Goal: Information Seeking & Learning: Learn about a topic

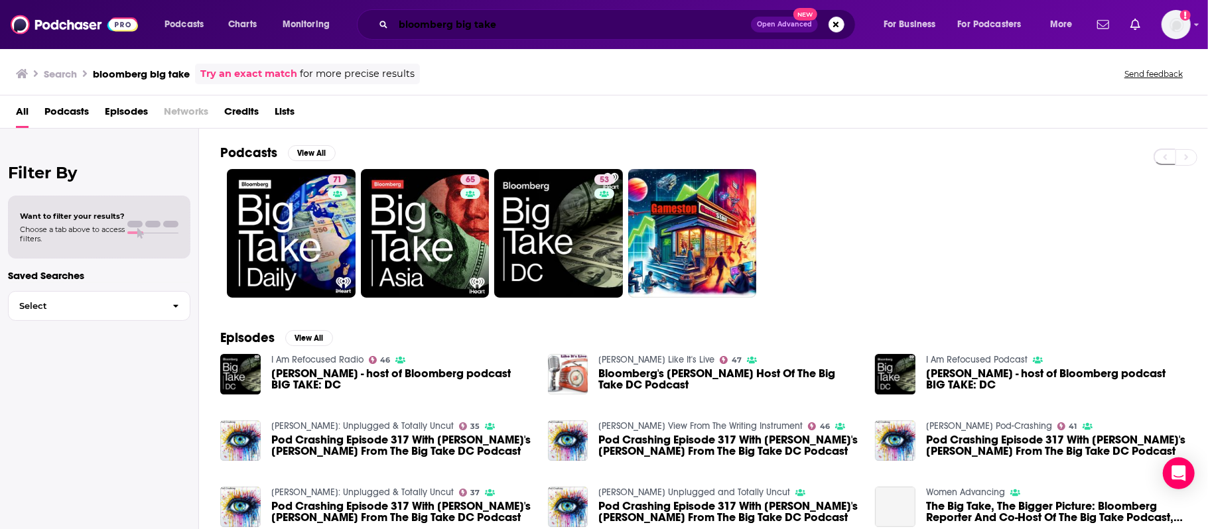
click at [427, 21] on input "bloomberg big take" at bounding box center [571, 24] width 357 height 21
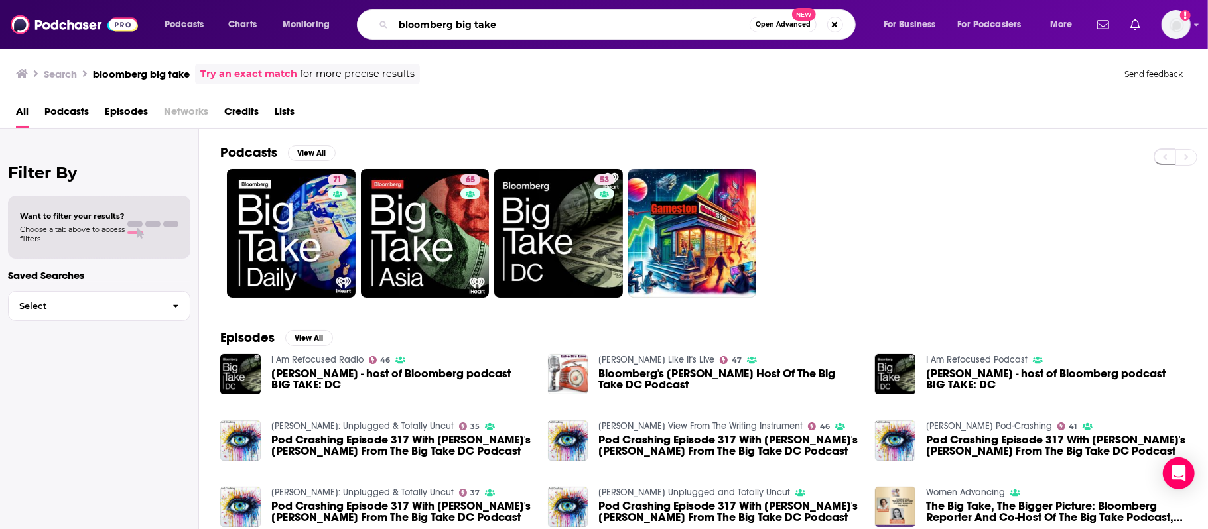
click at [427, 21] on input "bloomberg big take" at bounding box center [571, 24] width 356 height 21
type input "lemme say this"
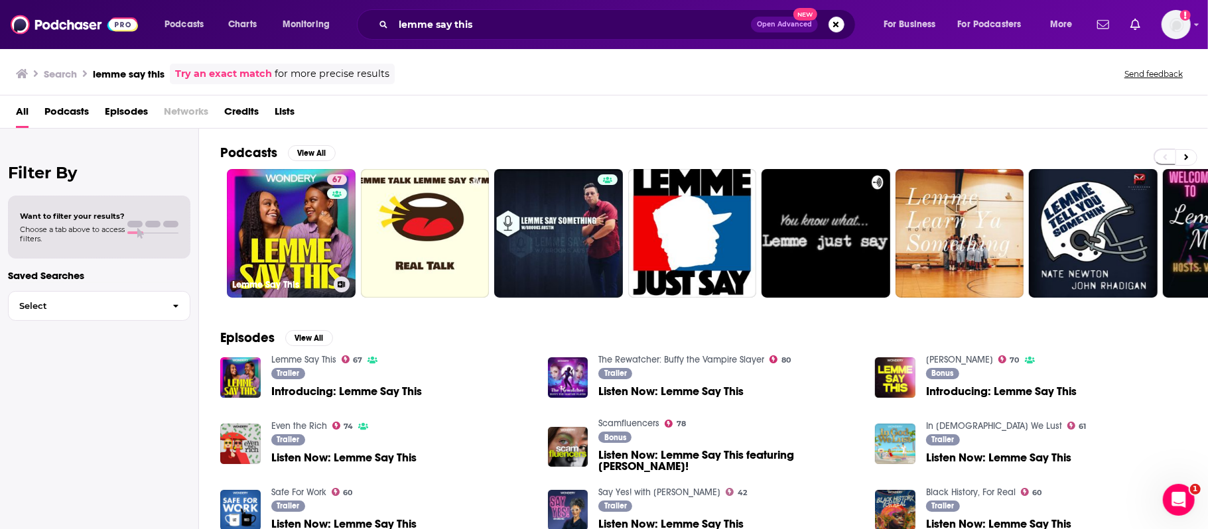
click at [311, 205] on link "67 Lemme Say This" at bounding box center [291, 233] width 129 height 129
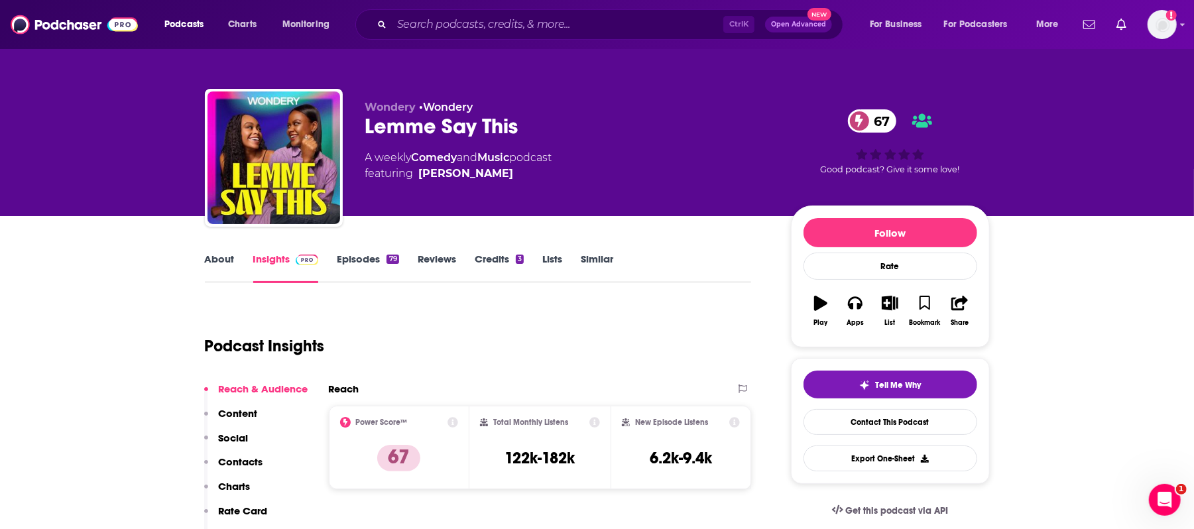
click at [210, 257] on link "About" at bounding box center [220, 268] width 30 height 31
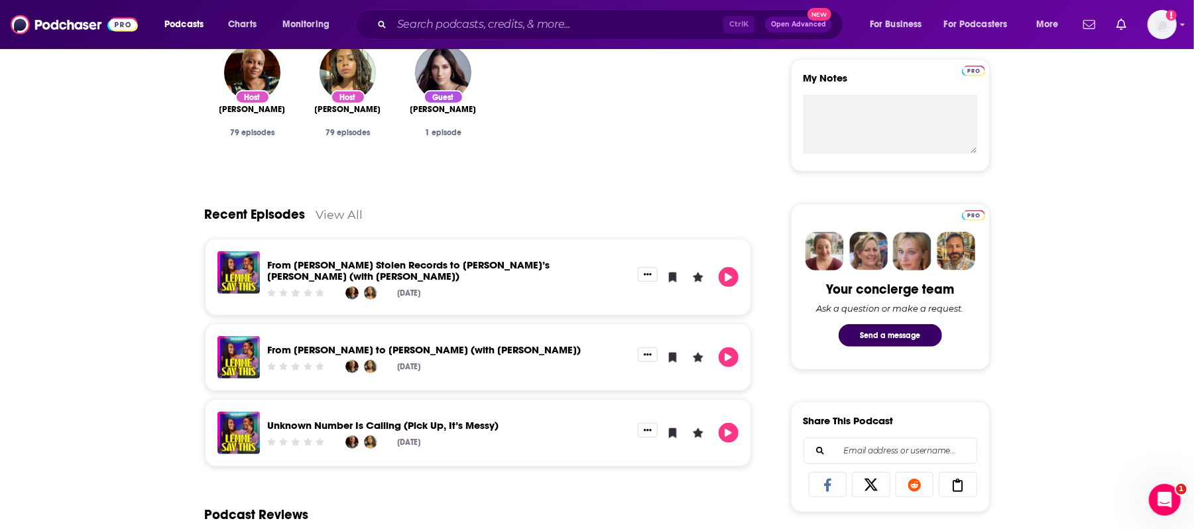
scroll to position [531, 0]
